Goal: Task Accomplishment & Management: Manage account settings

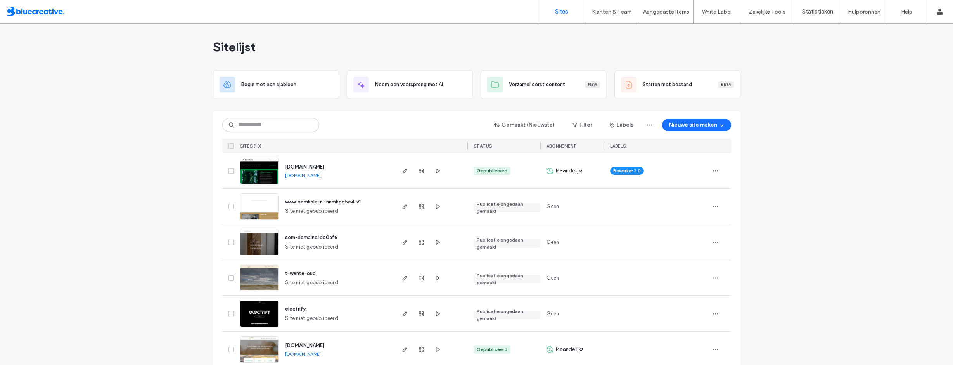
scroll to position [154, 0]
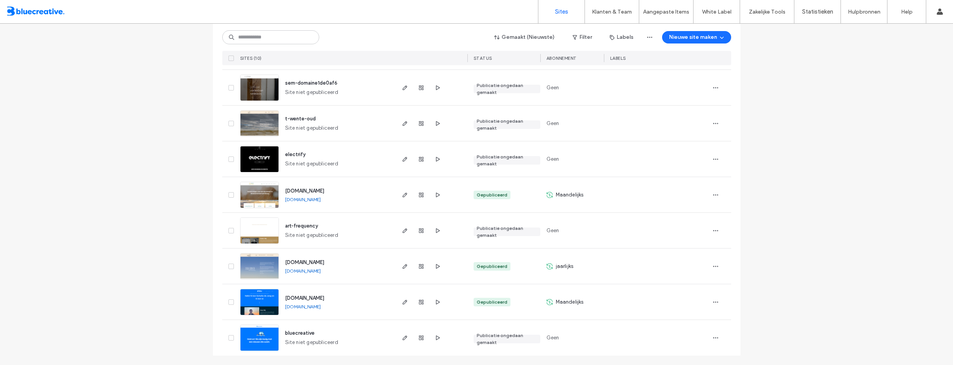
click at [884, 162] on div "Sitelijst Begin met een sjabloon Neem een voorsprong met AI Verzamel eerst cont…" at bounding box center [476, 116] width 953 height 495
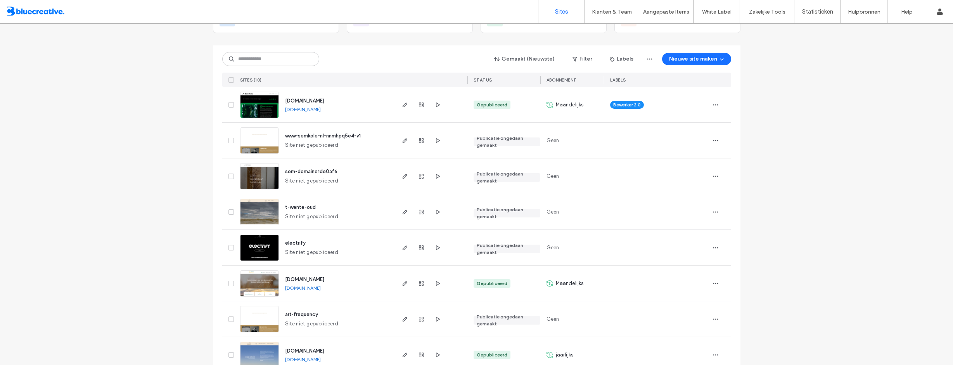
scroll to position [38, 0]
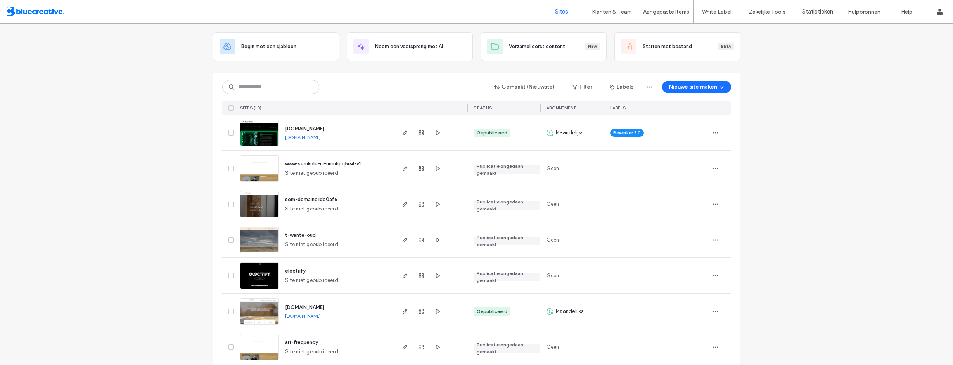
drag, startPoint x: 297, startPoint y: 128, endPoint x: 113, endPoint y: 133, distance: 183.6
click at [113, 133] on div "Sitelijst Begin met een sjabloon Neem een voorsprong met AI Verzamel eerst cont…" at bounding box center [476, 233] width 953 height 495
click at [833, 239] on div "Sitelijst Begin met een sjabloon Neem een voorsprong met AI Verzamel eerst cont…" at bounding box center [476, 233] width 953 height 495
click at [716, 132] on icon "button" at bounding box center [716, 133] width 6 height 6
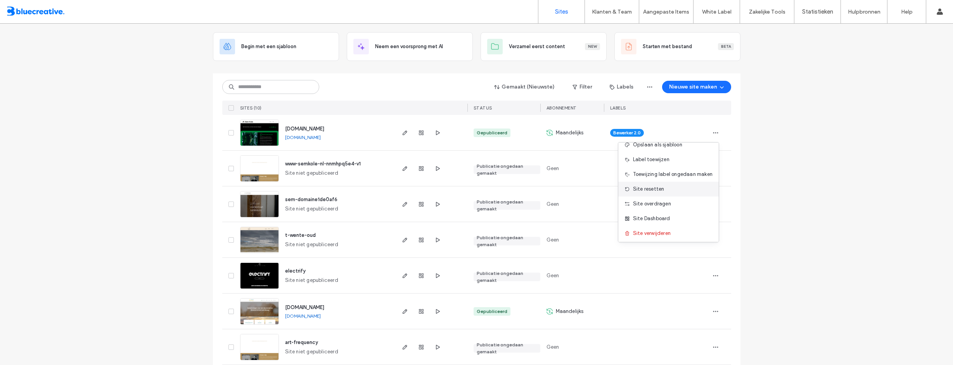
scroll to position [25, 0]
click at [660, 216] on span "Site Dashboard" at bounding box center [651, 217] width 37 height 8
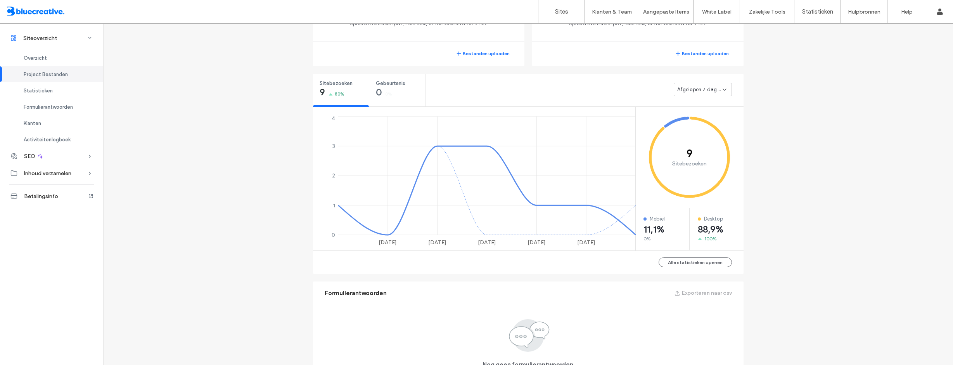
scroll to position [268, 0]
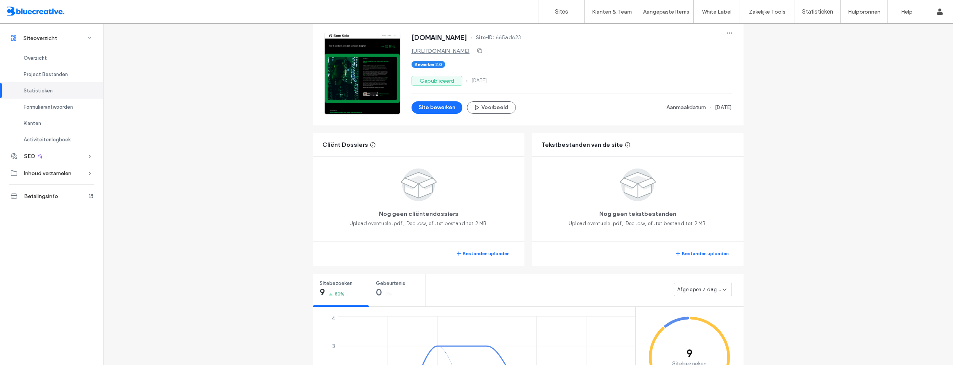
scroll to position [35, 0]
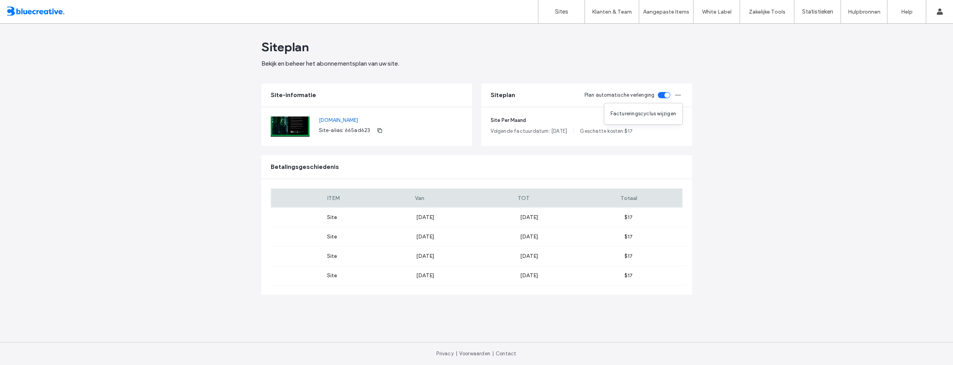
click at [666, 83] on main "Siteplan Bekijk en beheer het abonnementsplan van uw site. Site-informatie semk…" at bounding box center [476, 183] width 431 height 318
click at [665, 94] on div "toggle" at bounding box center [667, 94] width 5 height 5
click at [680, 97] on icon "button" at bounding box center [678, 95] width 6 height 6
click at [668, 115] on span "Factureringscyclus wijzigen" at bounding box center [644, 114] width 66 height 8
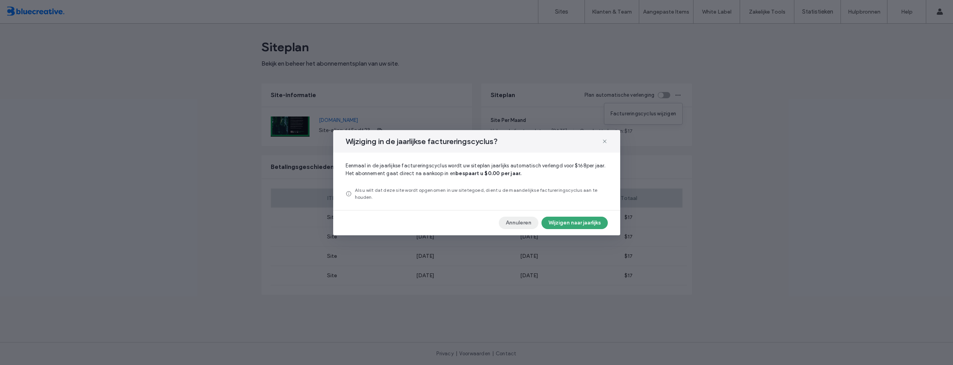
click at [512, 223] on button "Annuleren" at bounding box center [519, 222] width 40 height 12
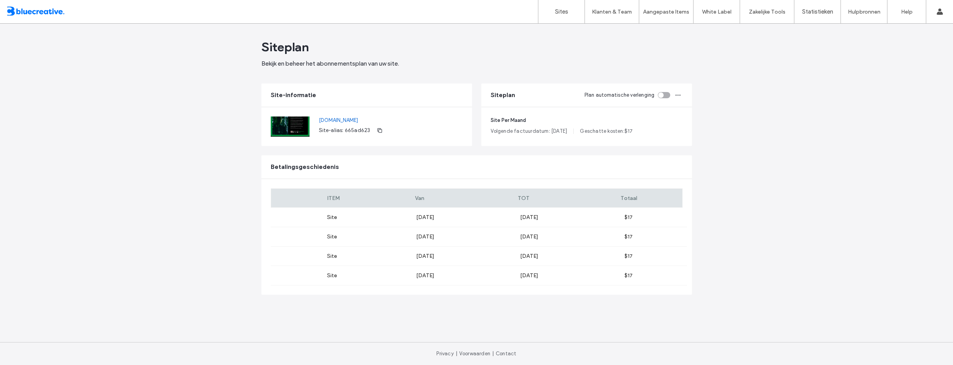
click at [338, 119] on link "[DOMAIN_NAME]" at bounding box center [352, 120] width 67 height 8
click at [30, 15] on div at bounding box center [50, 11] width 88 height 12
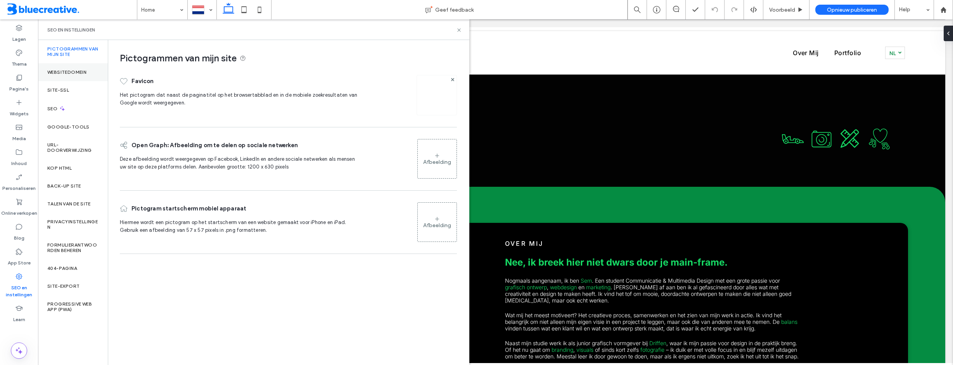
click at [83, 70] on label "Websitedomein" at bounding box center [66, 71] width 39 height 5
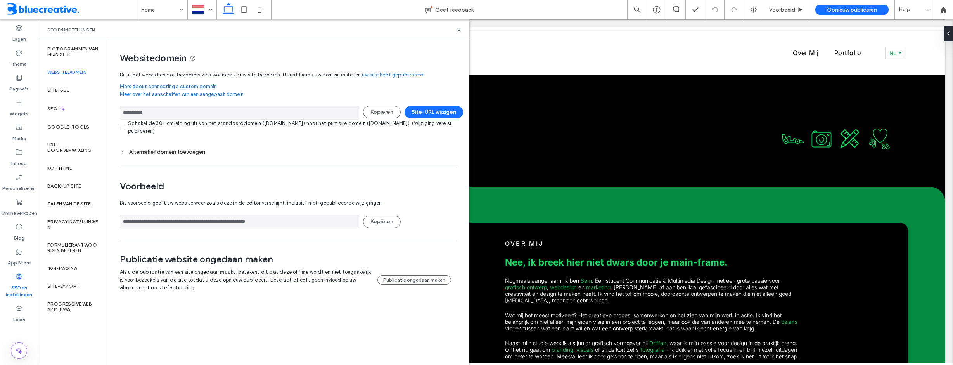
click at [159, 151] on div "Alternatief domein toevoegen" at bounding box center [288, 152] width 337 height 7
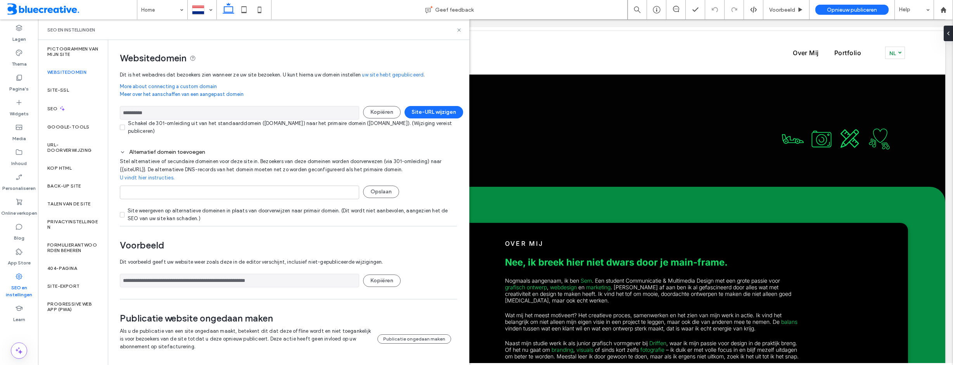
click at [159, 150] on div "Alternatief domein toevoegen" at bounding box center [288, 152] width 337 height 7
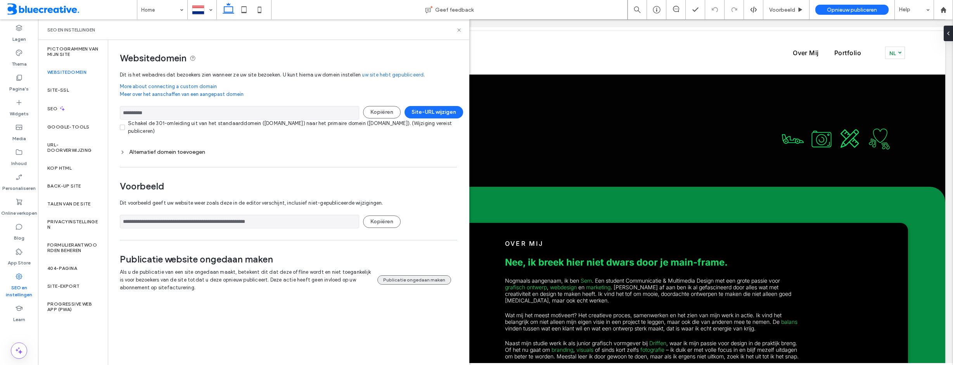
click at [402, 279] on button "Publicatie ongedaan maken" at bounding box center [414, 279] width 74 height 9
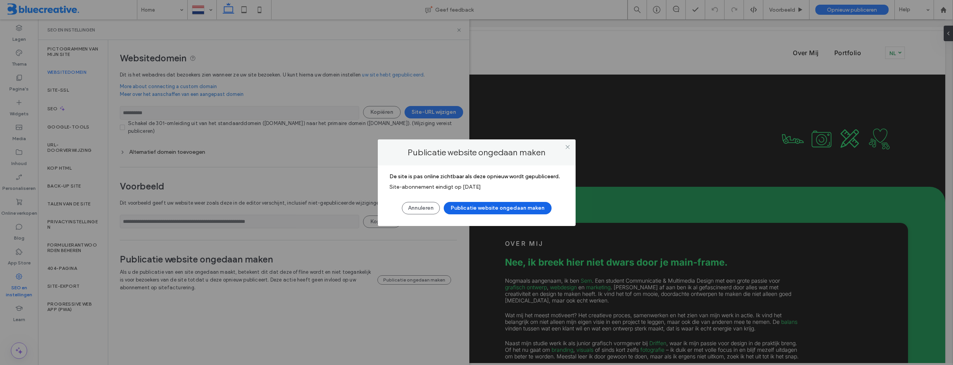
click at [488, 209] on button "Publicatie website ongedaan maken" at bounding box center [498, 208] width 108 height 12
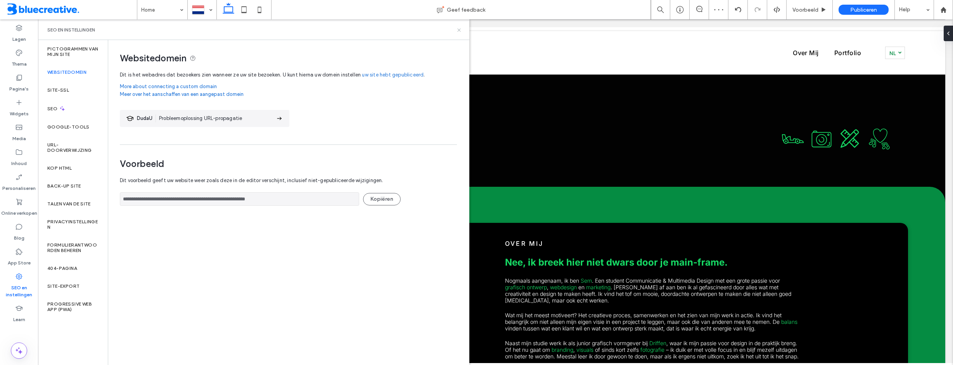
click at [458, 31] on use at bounding box center [458, 29] width 3 height 3
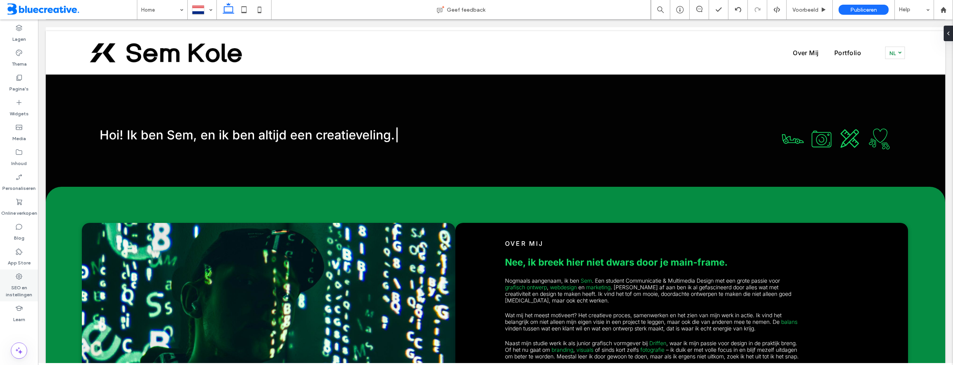
click at [23, 283] on label "SEO en instellingen" at bounding box center [19, 289] width 38 height 18
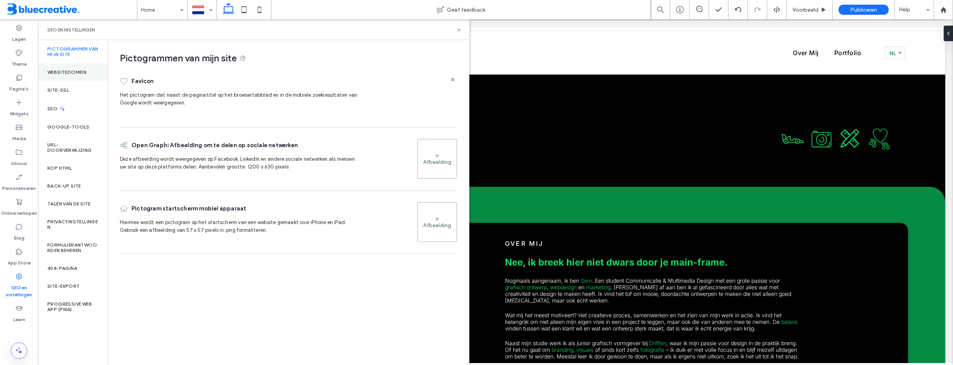
click at [80, 74] on label "Websitedomein" at bounding box center [66, 71] width 39 height 5
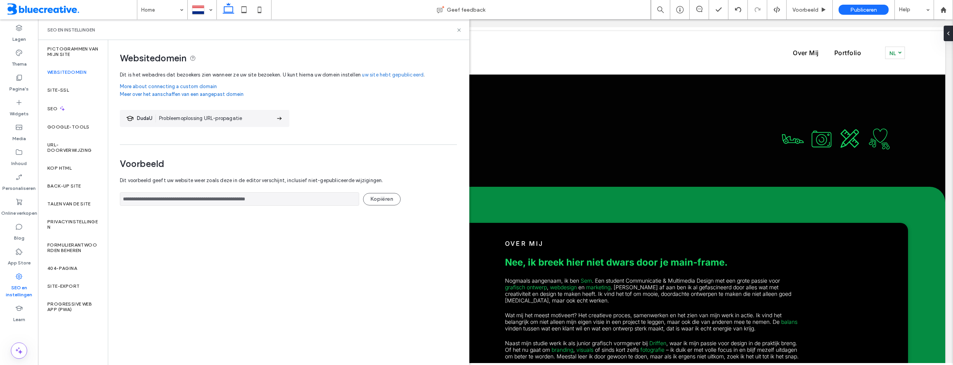
click at [398, 74] on link "uw site hebt gepubliceerd" at bounding box center [393, 75] width 62 height 8
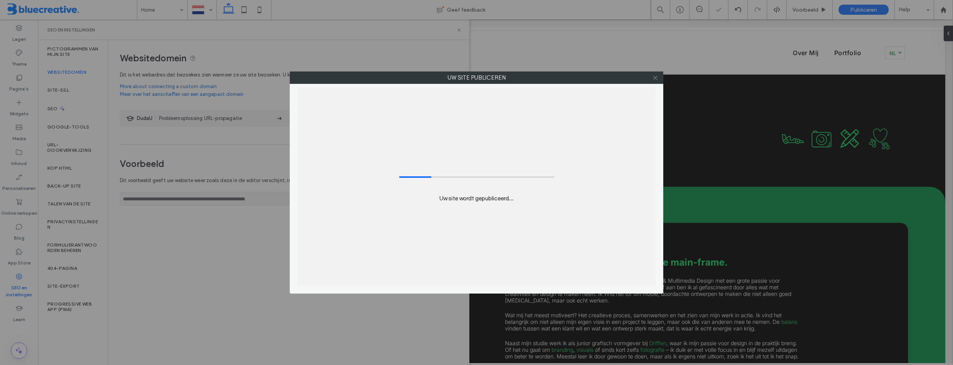
click at [656, 80] on icon at bounding box center [656, 78] width 6 height 6
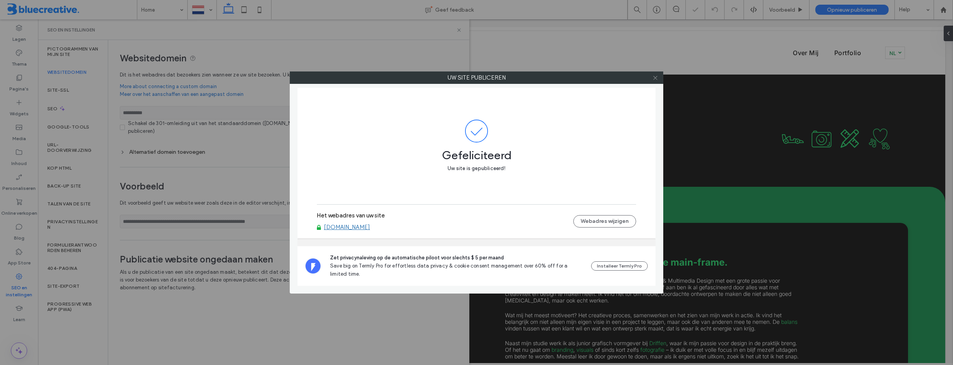
drag, startPoint x: 655, startPoint y: 76, endPoint x: 576, endPoint y: 88, distance: 80.0
click at [655, 77] on icon at bounding box center [656, 78] width 6 height 6
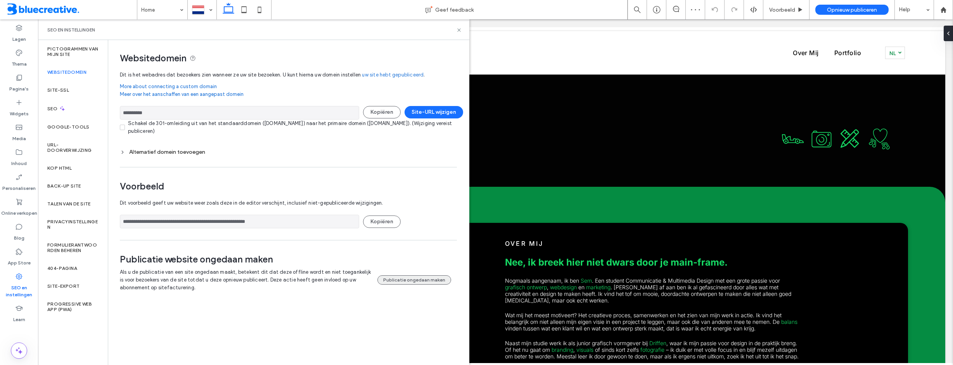
click at [401, 278] on button "Publicatie ongedaan maken" at bounding box center [414, 279] width 74 height 9
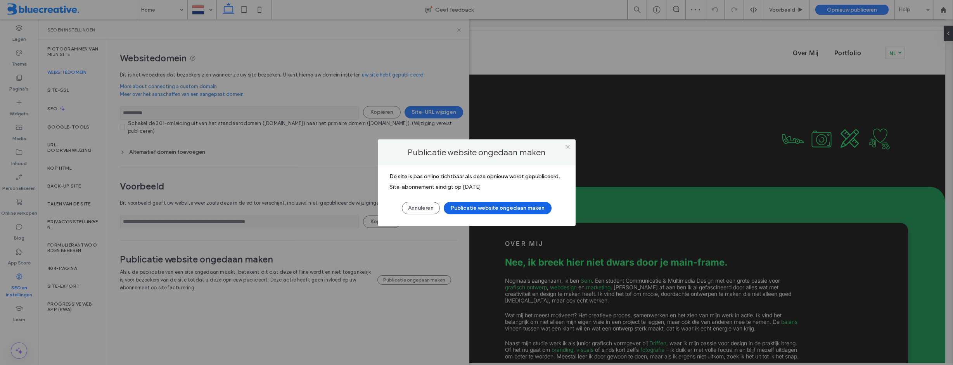
click at [480, 208] on button "Publicatie website ongedaan maken" at bounding box center [498, 208] width 108 height 12
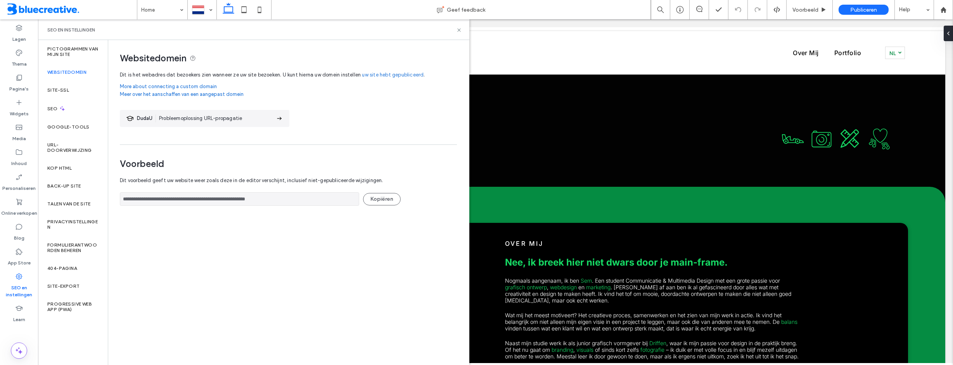
click at [36, 14] on span at bounding box center [71, 10] width 131 height 16
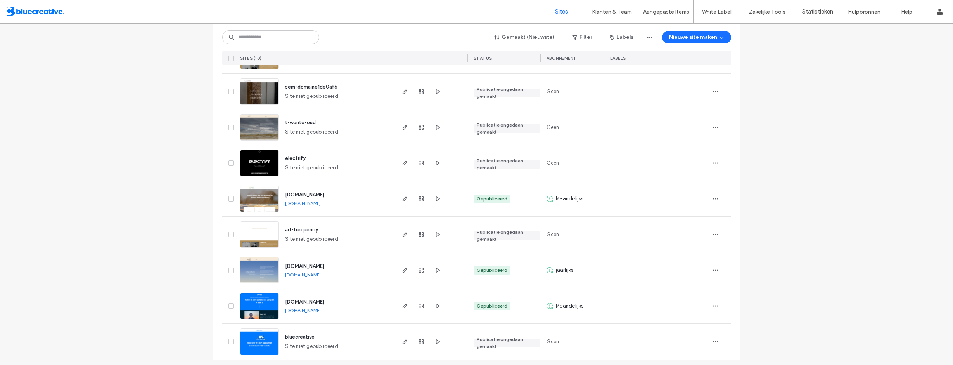
scroll to position [154, 0]
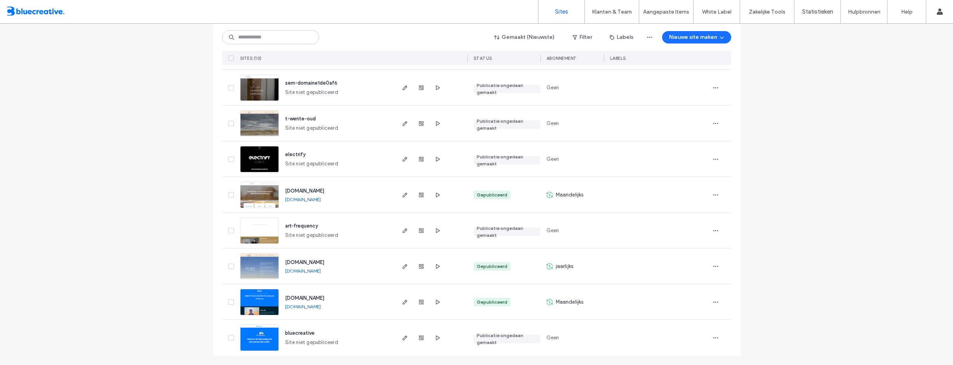
click at [540, 274] on div "jaarlijks" at bounding box center [572, 265] width 64 height 35
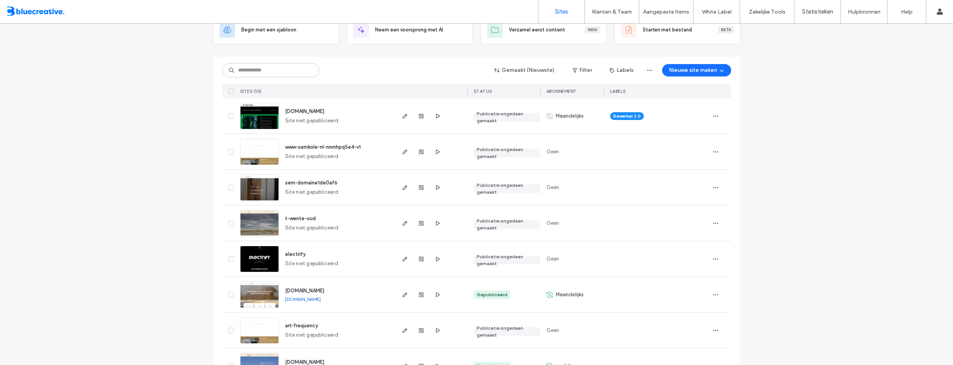
scroll to position [0, 0]
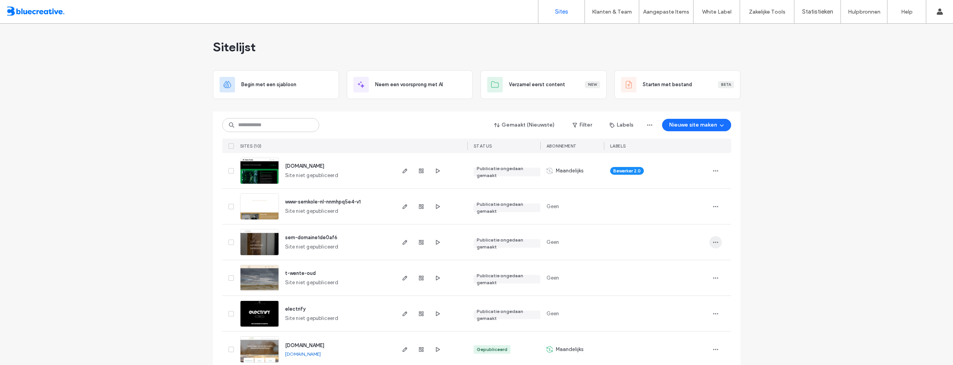
click at [713, 244] on icon "button" at bounding box center [716, 242] width 6 height 6
click at [313, 237] on span "sem-domaine1de0af6" at bounding box center [311, 237] width 52 height 6
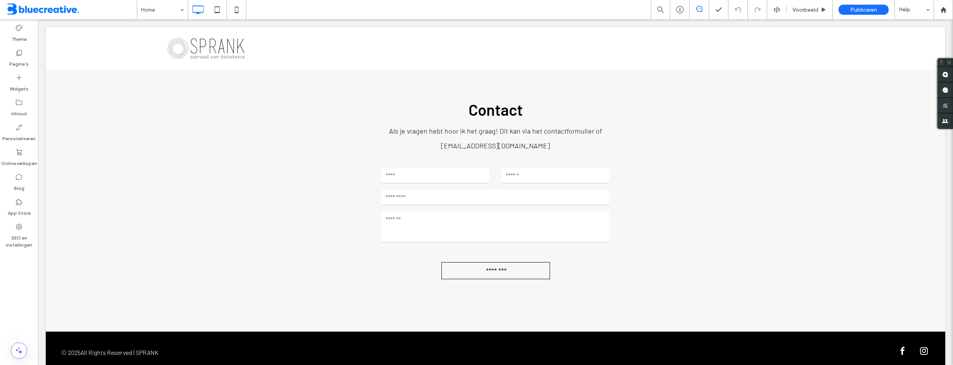
scroll to position [1033, 0]
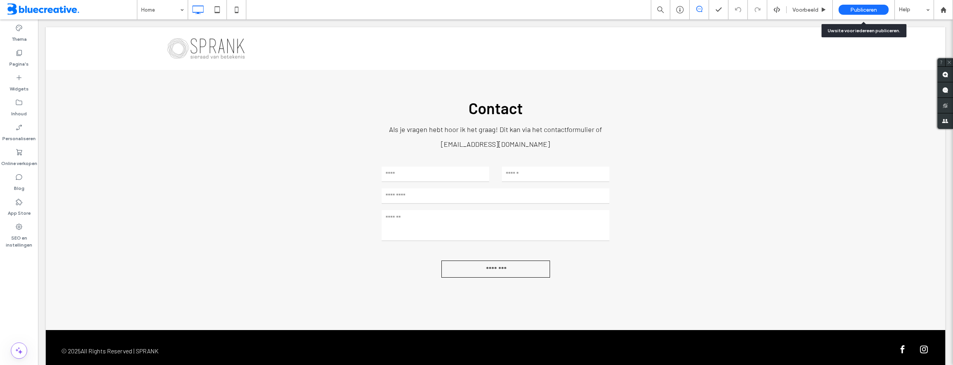
click at [862, 10] on span "Publiceren" at bounding box center [863, 10] width 27 height 7
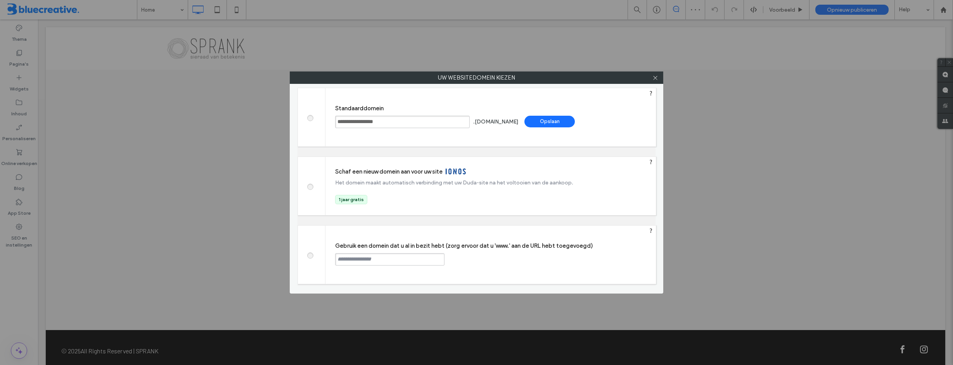
click at [401, 258] on input "text" at bounding box center [389, 259] width 109 height 12
type input "**********"
click at [463, 256] on div "Doorgaan" at bounding box center [474, 259] width 50 height 12
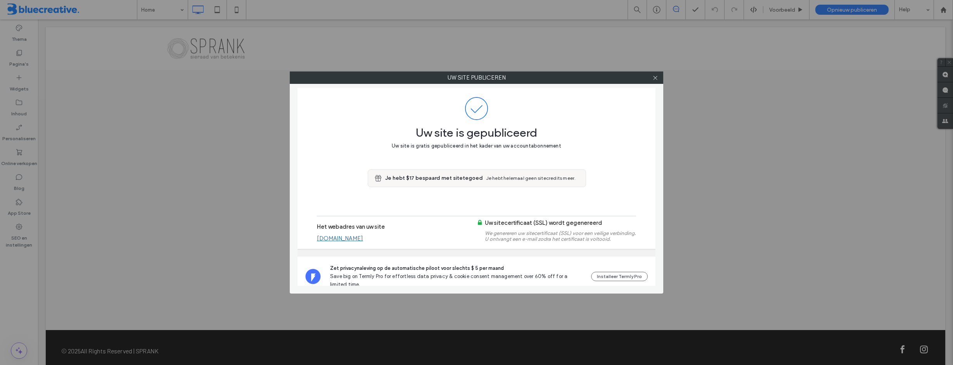
click at [342, 236] on link "[DOMAIN_NAME]" at bounding box center [340, 238] width 46 height 7
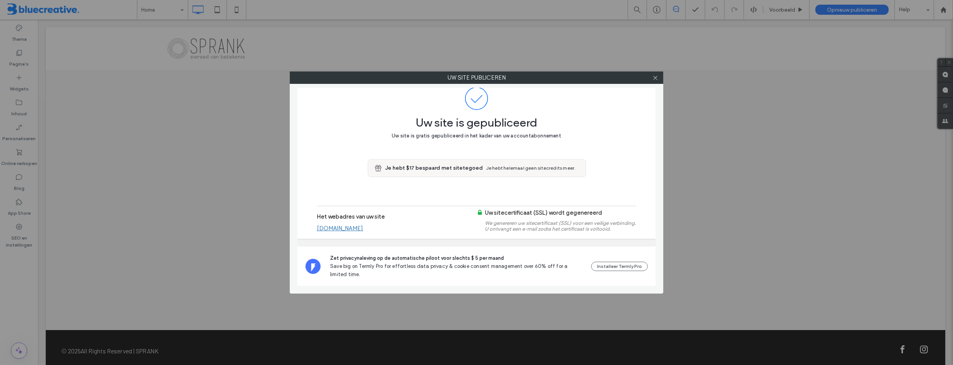
scroll to position [10, 0]
click at [656, 77] on icon at bounding box center [656, 78] width 6 height 6
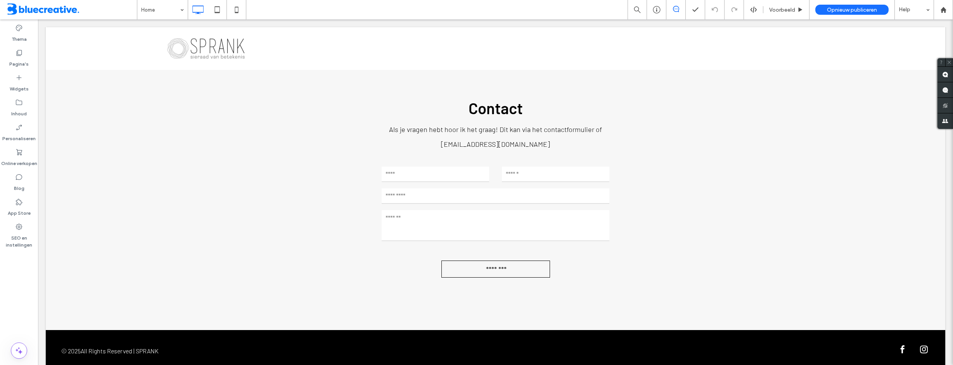
click at [38, 7] on span at bounding box center [71, 10] width 131 height 16
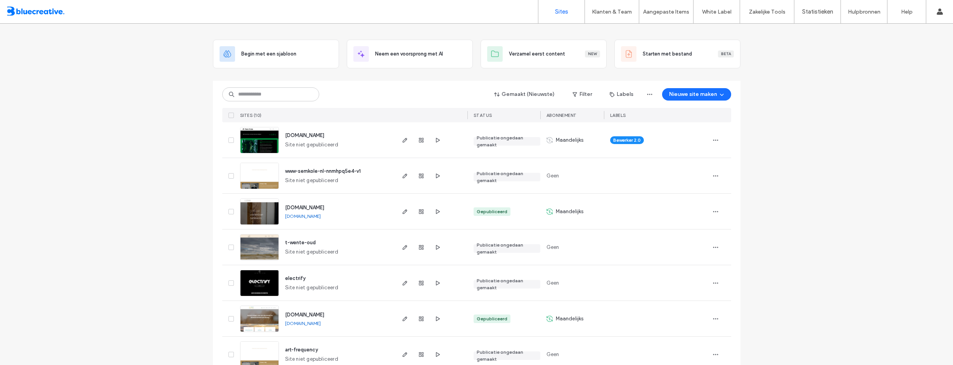
scroll to position [154, 0]
